Goal: Task Accomplishment & Management: Manage account settings

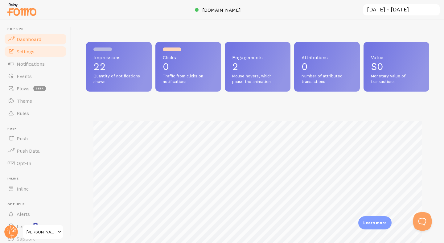
click at [30, 54] on span "Settings" at bounding box center [26, 51] width 18 height 6
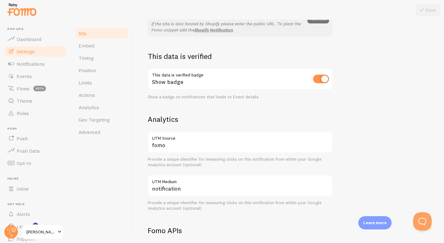
scroll to position [153, 0]
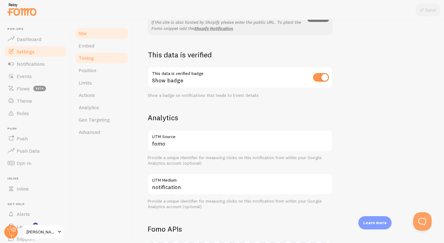
click at [96, 62] on link "Timing" at bounding box center [102, 58] width 54 height 12
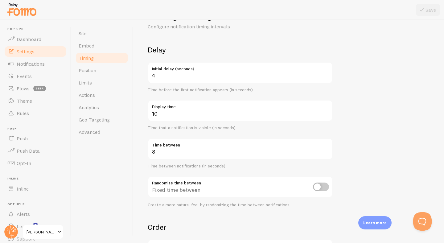
scroll to position [32, 0]
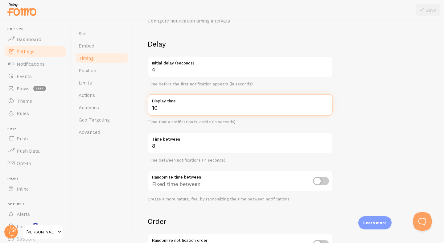
click at [196, 112] on input "10" at bounding box center [240, 105] width 185 height 22
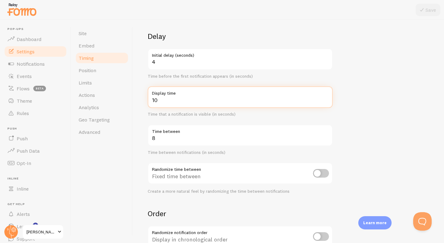
scroll to position [0, 0]
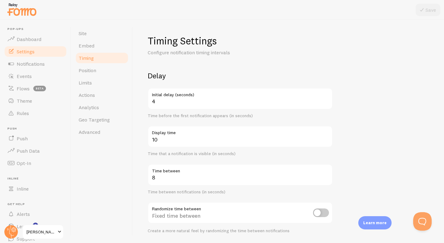
click at [385, 133] on form "Delay 4 Initial delay (seconds) Time before the first notification appears (in …" at bounding box center [288, 203] width 281 height 264
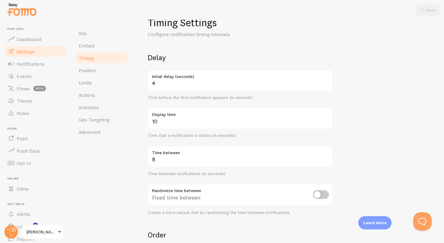
scroll to position [20, 0]
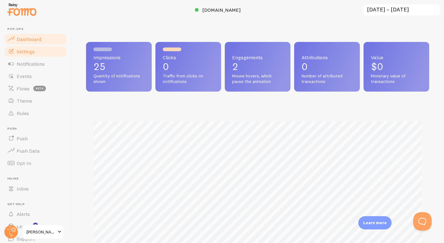
click at [28, 54] on span "Settings" at bounding box center [26, 51] width 18 height 6
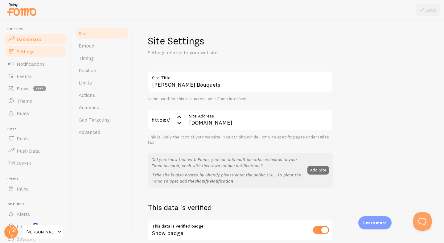
click at [26, 41] on span "Dashboard" at bounding box center [29, 39] width 25 height 6
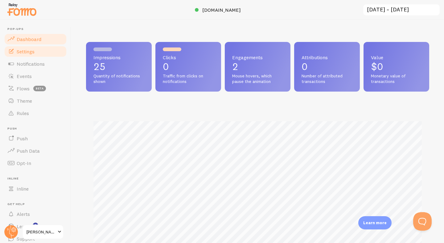
scroll to position [162, 343]
click at [42, 53] on link "Settings" at bounding box center [35, 51] width 63 height 12
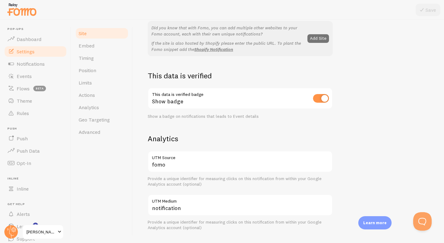
scroll to position [134, 0]
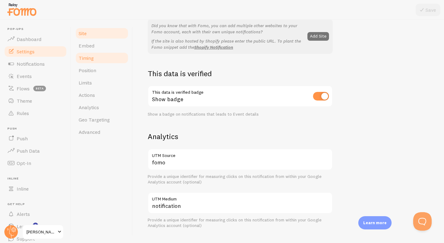
click at [102, 63] on link "Timing" at bounding box center [102, 58] width 54 height 12
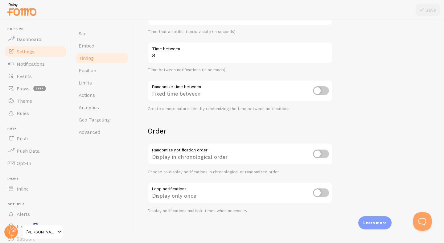
scroll to position [121, 0]
click at [320, 155] on input "checkbox" at bounding box center [321, 154] width 16 height 9
checkbox input "true"
click at [317, 195] on input "checkbox" at bounding box center [321, 193] width 16 height 9
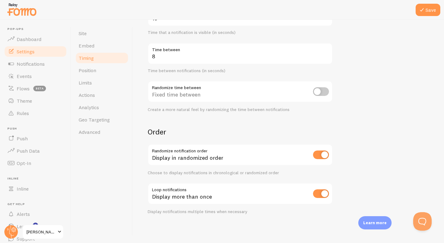
click at [319, 193] on input "checkbox" at bounding box center [321, 193] width 16 height 9
checkbox input "false"
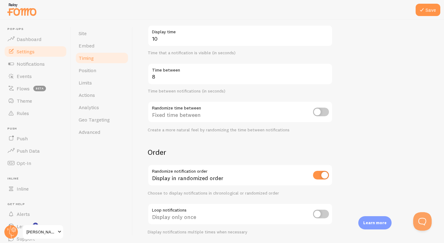
scroll to position [102, 0]
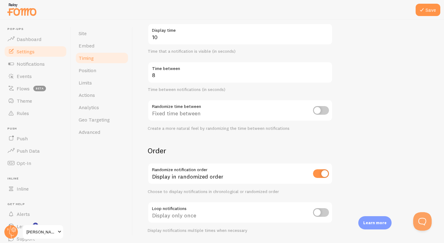
click at [318, 111] on input "checkbox" at bounding box center [321, 110] width 16 height 9
checkbox input "true"
click at [434, 12] on button "Save" at bounding box center [427, 10] width 25 height 12
click at [440, 66] on div "Timing Settings Configure notification timing intervals Delay 4 Initial delay (…" at bounding box center [288, 131] width 311 height 223
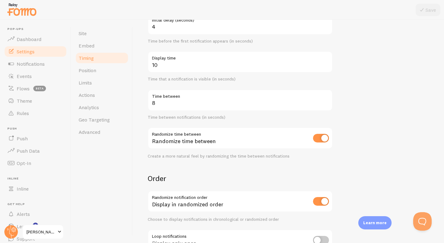
scroll to position [0, 0]
